Goal: Task Accomplishment & Management: Manage account settings

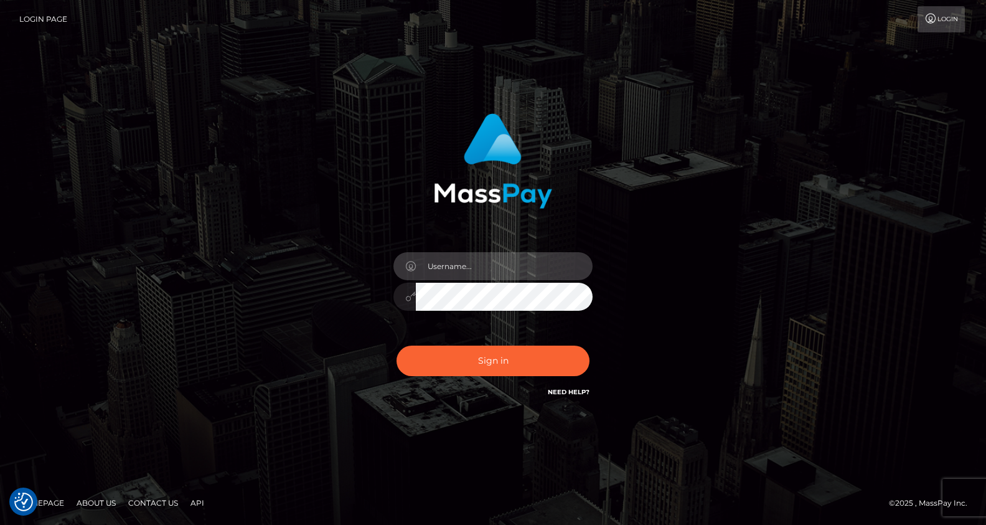
click at [513, 268] on input "text" at bounding box center [504, 266] width 177 height 28
type input "Drew Guizzetti"
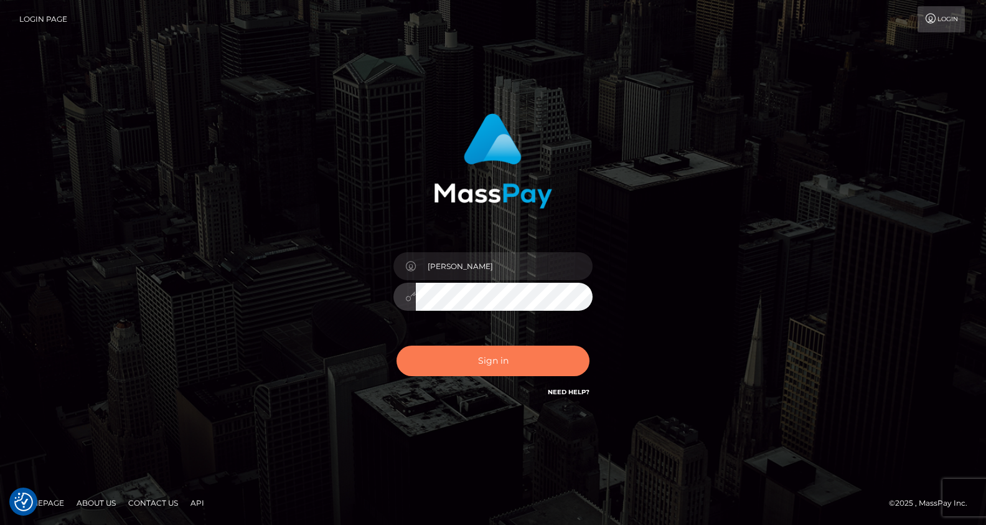
click at [490, 357] on button "Sign in" at bounding box center [492, 360] width 193 height 30
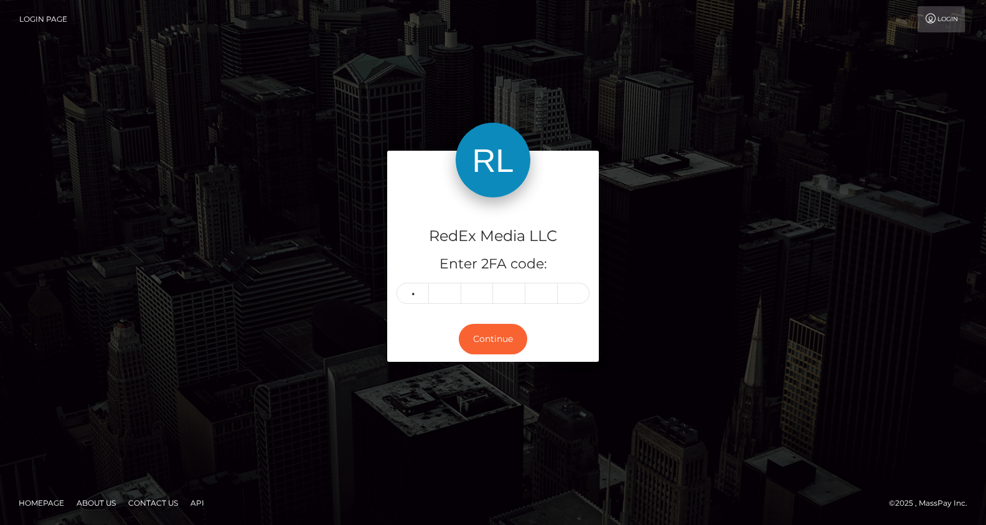
type input "4"
type input "2"
type input "8"
type input "1"
type input "4"
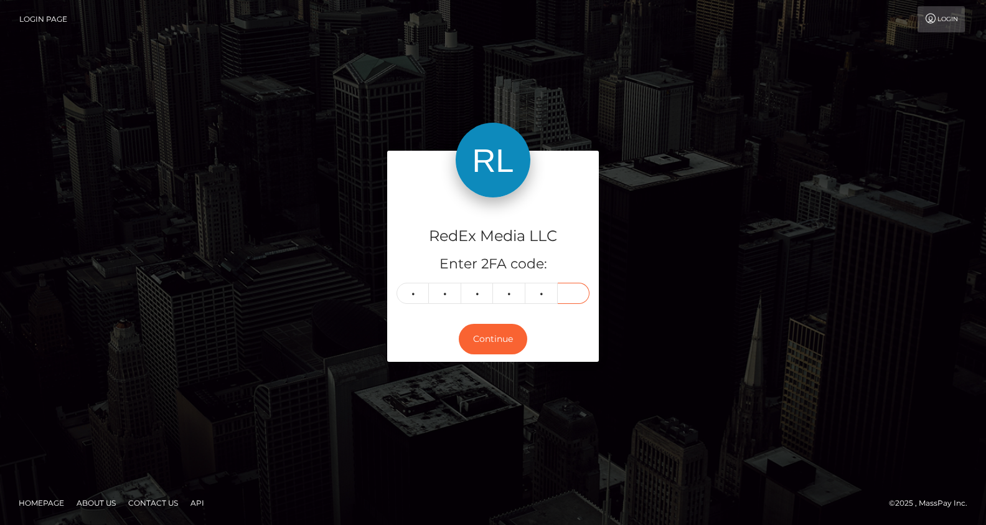
type input "4"
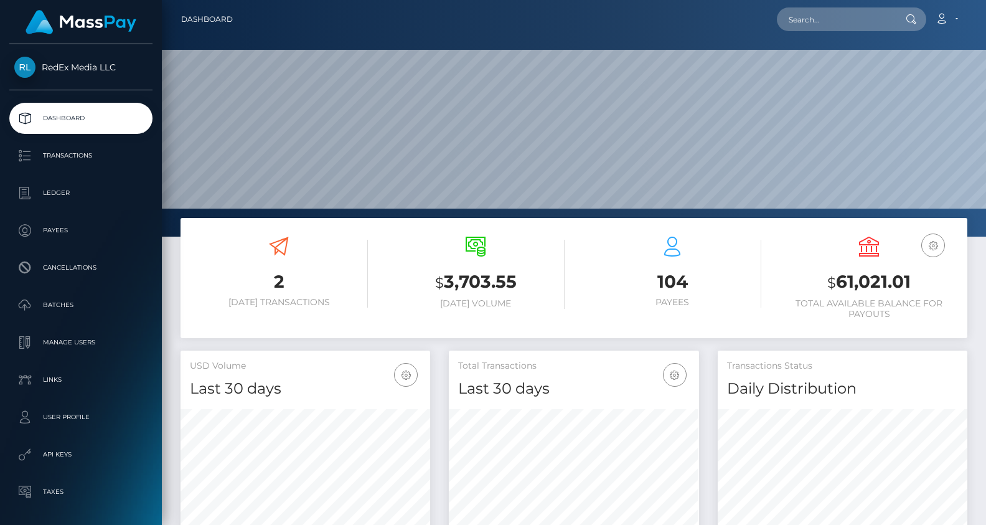
scroll to position [220, 250]
click at [83, 229] on p "Payees" at bounding box center [80, 230] width 133 height 19
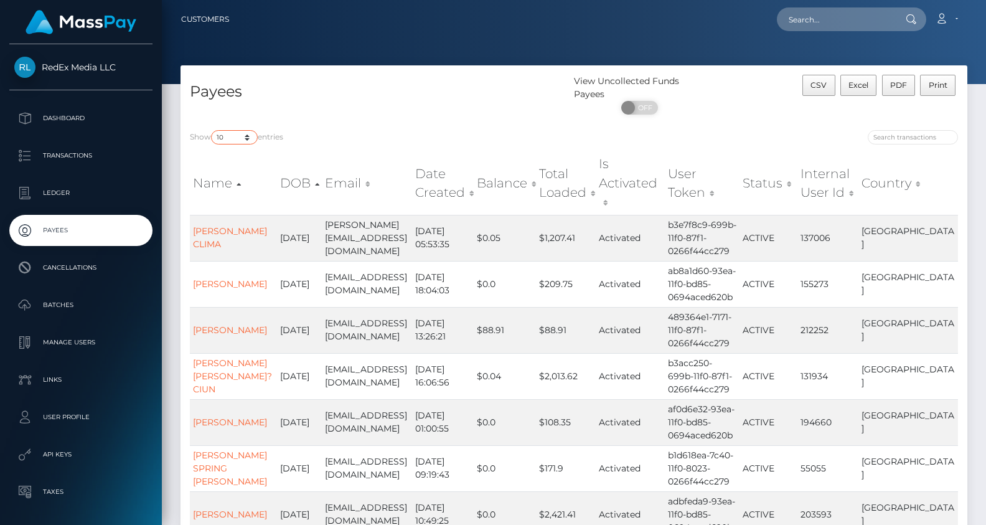
click at [253, 135] on select "10 25 50 100 250" at bounding box center [234, 137] width 47 height 14
select select "250"
click at [212, 131] on select "10 25 50 100 250" at bounding box center [234, 137] width 47 height 14
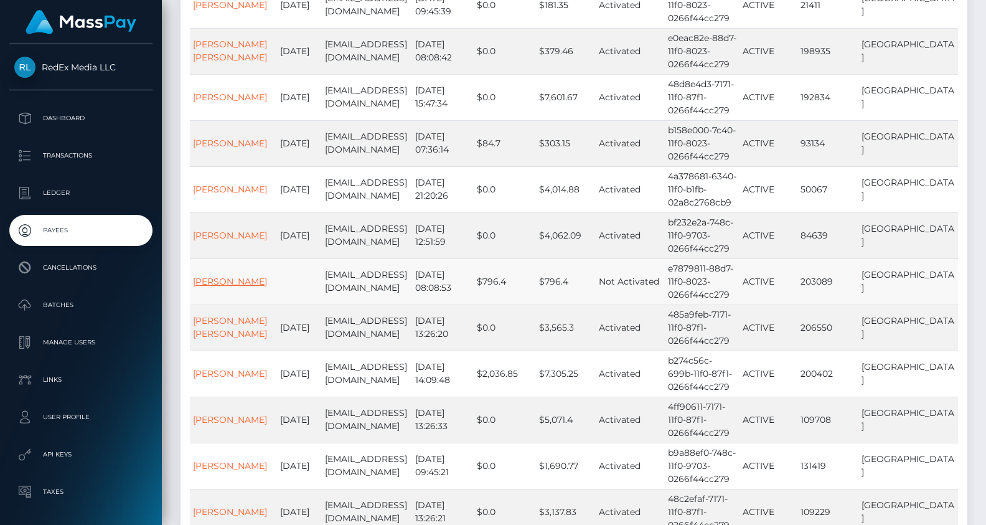
click at [232, 276] on link "Tala Henning" at bounding box center [230, 281] width 74 height 11
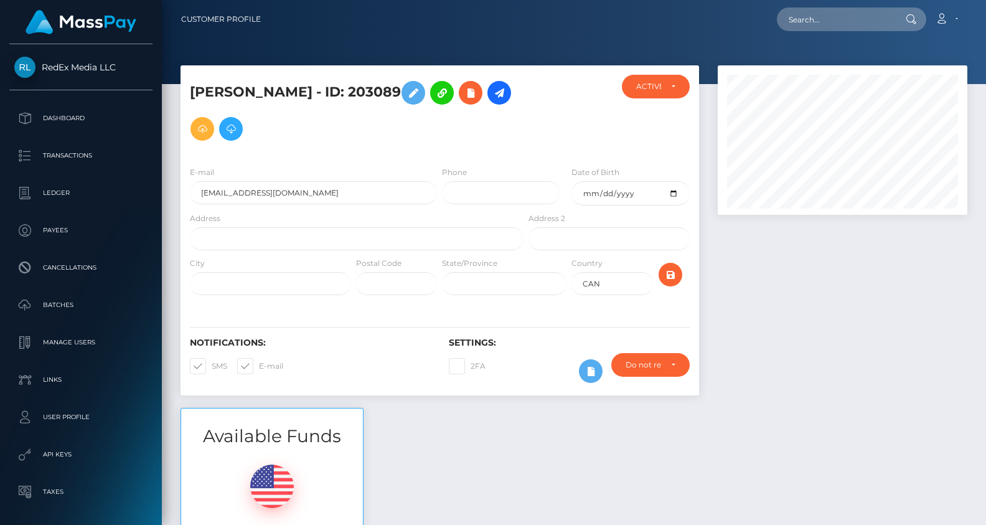
scroll to position [149, 250]
click at [680, 87] on div "ACTIVE" at bounding box center [656, 87] width 68 height 24
click at [550, 109] on div at bounding box center [569, 116] width 87 height 82
click at [293, 194] on input "[EMAIL_ADDRESS][DOMAIN_NAME]" at bounding box center [313, 192] width 247 height 23
type input "[EMAIL_ADDRESS][DOMAIN_NAME]"
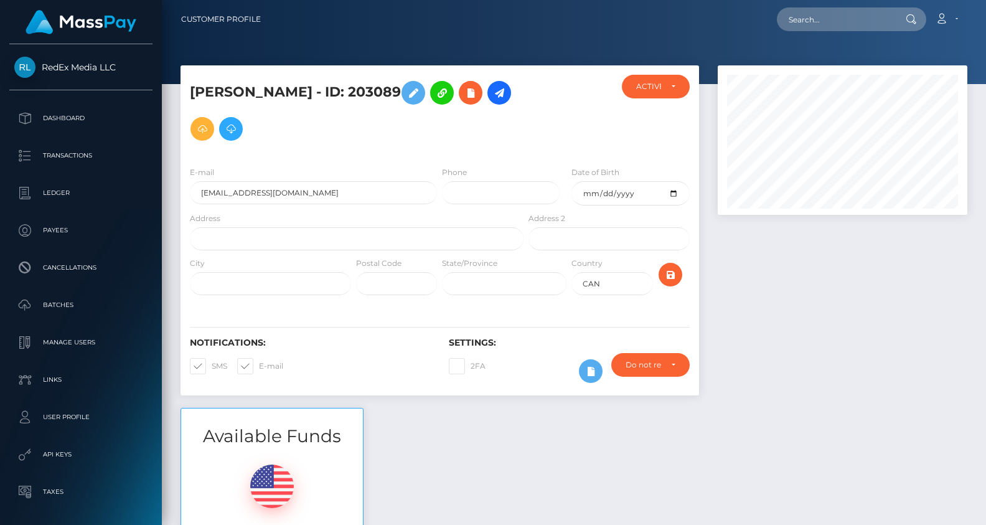
click at [383, 145] on h5 "[PERSON_NAME] - ID: 203089" at bounding box center [353, 111] width 327 height 72
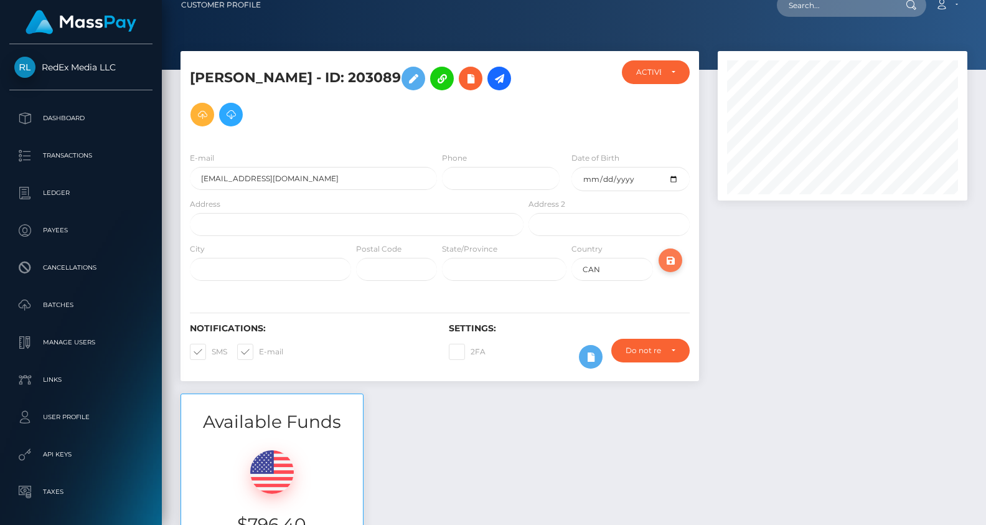
click at [674, 260] on icon "submit" at bounding box center [670, 261] width 15 height 16
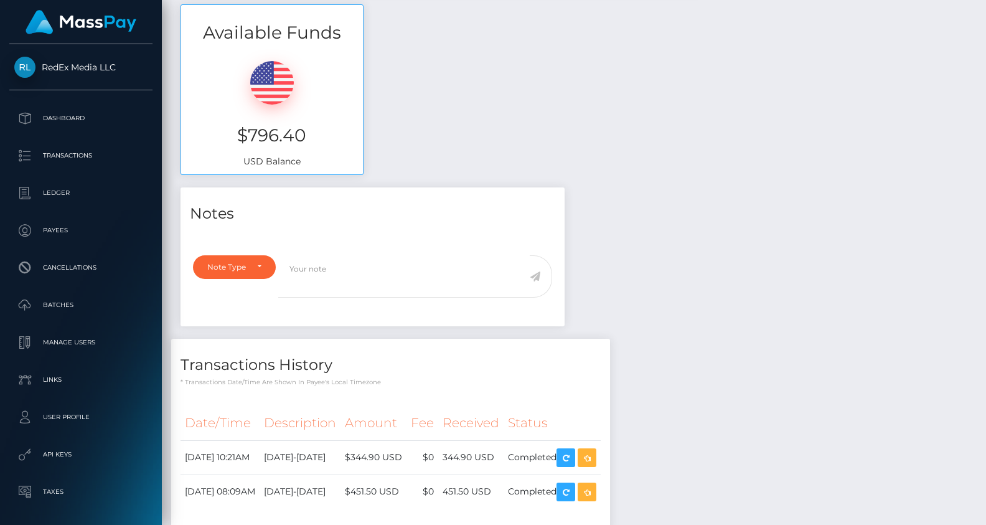
scroll to position [484, 0]
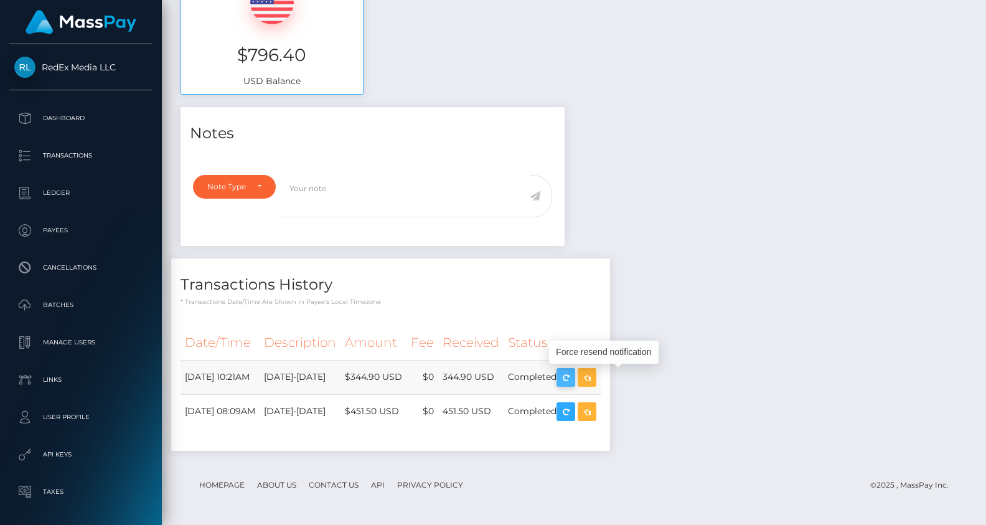
click at [573, 378] on icon "button" at bounding box center [565, 378] width 15 height 16
drag, startPoint x: 449, startPoint y: 411, endPoint x: 393, endPoint y: 413, distance: 55.4
click at [393, 413] on td "$451.50 USD" at bounding box center [373, 411] width 66 height 34
copy td "$451.50 USD"
drag, startPoint x: 453, startPoint y: 375, endPoint x: 395, endPoint y: 376, distance: 58.5
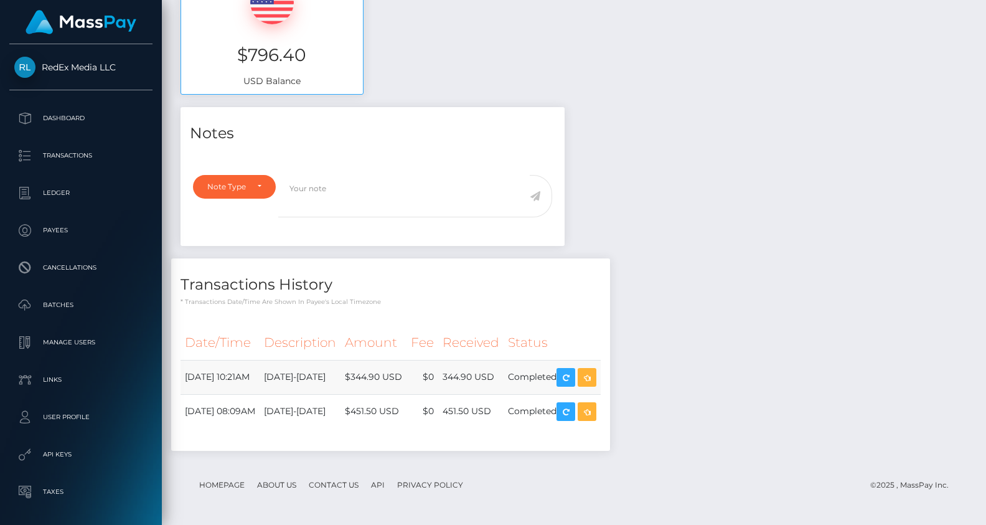
click at [395, 376] on td "$344.90 USD" at bounding box center [373, 377] width 66 height 34
copy td "$344.90 USD"
